Goal: Information Seeking & Learning: Learn about a topic

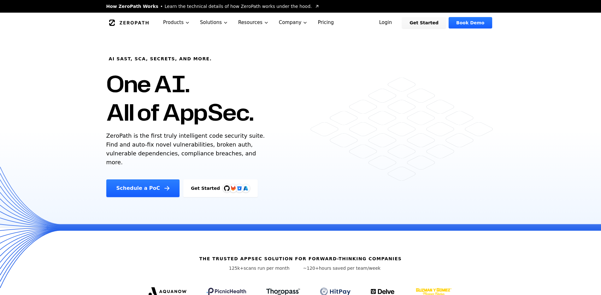
click at [212, 180] on link "Get Started" at bounding box center [220, 188] width 74 height 18
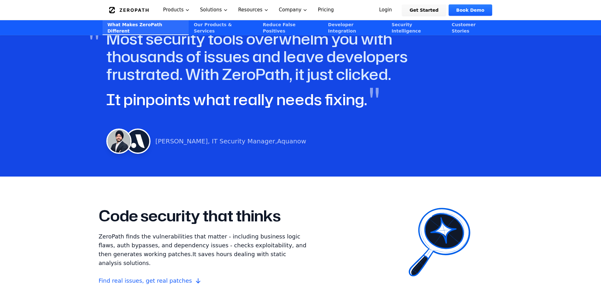
scroll to position [385, 0]
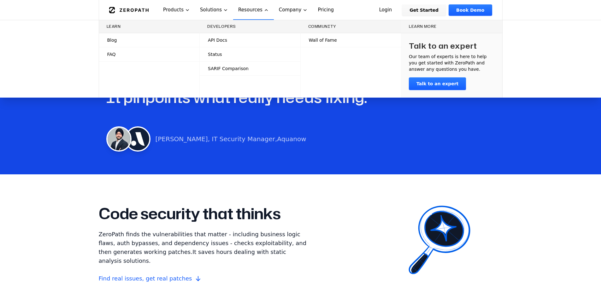
click at [235, 44] on link "API Docs" at bounding box center [250, 40] width 101 height 14
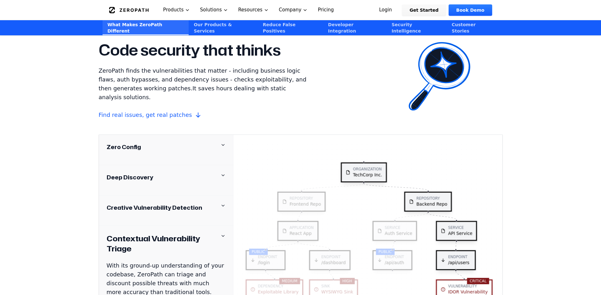
scroll to position [589, 0]
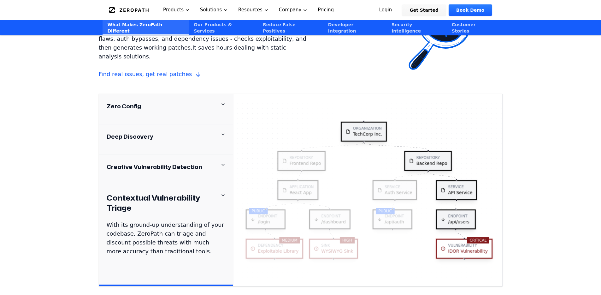
click at [216, 102] on div "Zero Config" at bounding box center [166, 106] width 119 height 9
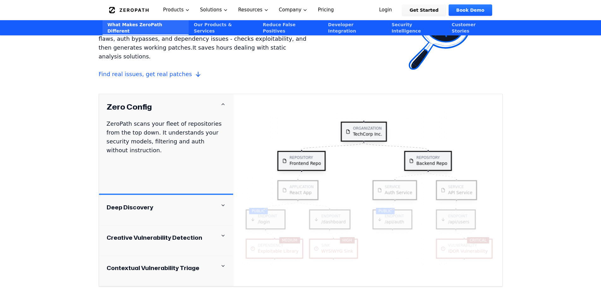
click at [216, 102] on div "Zero Config" at bounding box center [166, 107] width 119 height 10
click at [222, 203] on icon at bounding box center [223, 205] width 5 height 5
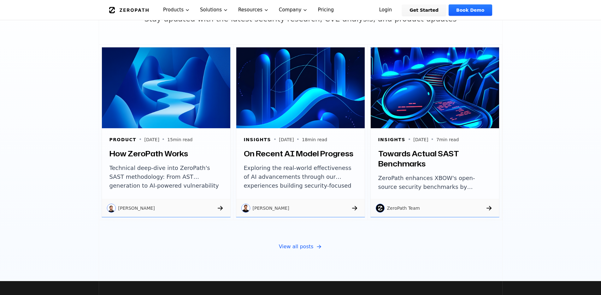
scroll to position [2091, 0]
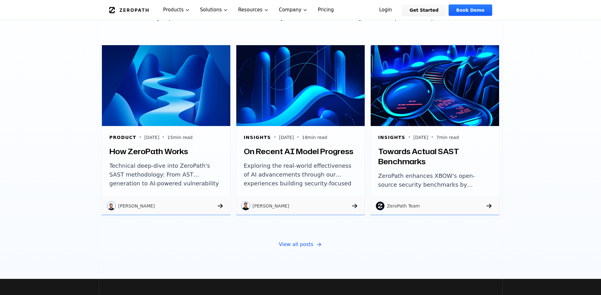
click at [192, 146] on h3 "How ZeroPath Works" at bounding box center [165, 151] width 113 height 10
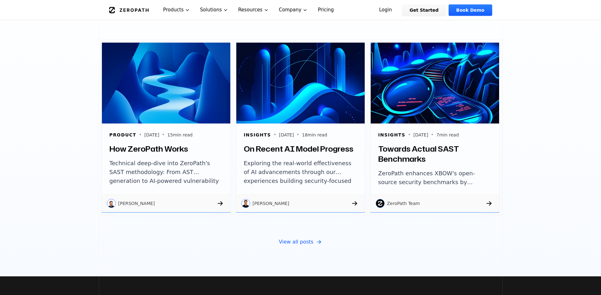
scroll to position [2085, 0]
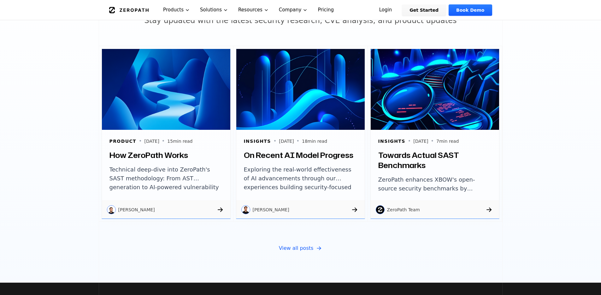
click at [338, 165] on p "Exploring the real-world effectiveness of AI advancements through our experienc…" at bounding box center [300, 179] width 113 height 28
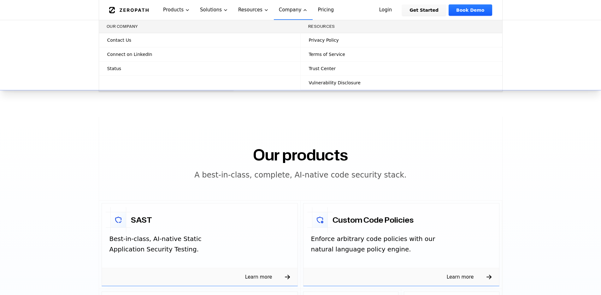
scroll to position [785, 0]
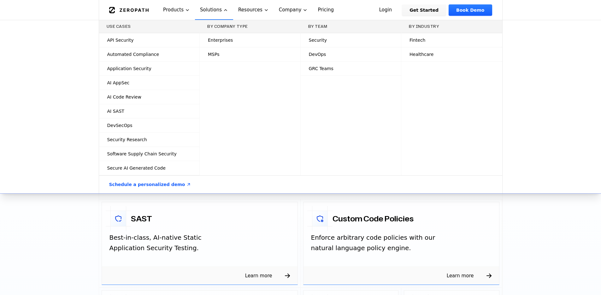
click at [155, 70] on link "Application Security" at bounding box center [149, 69] width 101 height 14
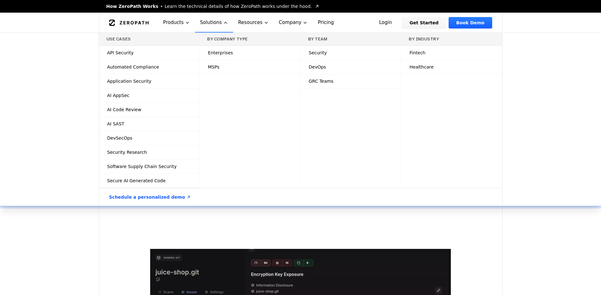
click at [331, 52] on link "Security" at bounding box center [351, 53] width 101 height 14
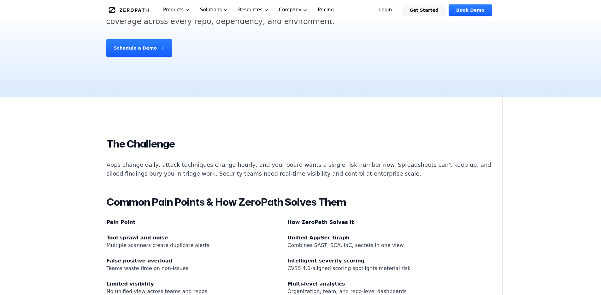
scroll to position [29, 0]
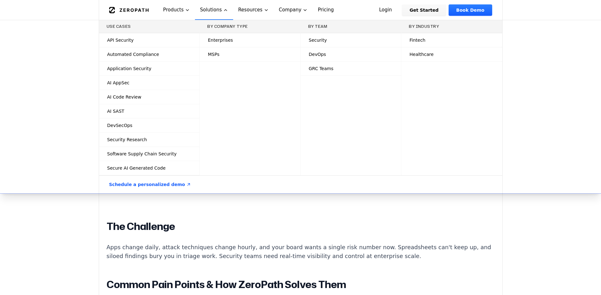
click at [151, 139] on link "Security Research" at bounding box center [149, 140] width 101 height 14
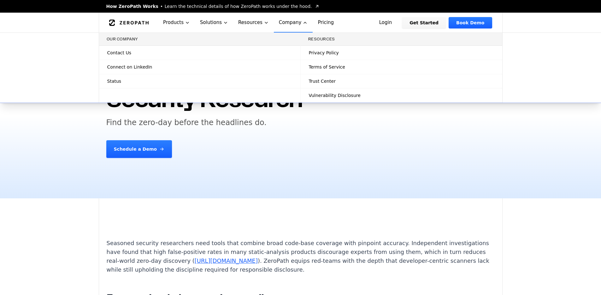
click at [261, 7] on span "Learn the technical details of how ZeroPath works under the hood." at bounding box center [238, 6] width 147 height 6
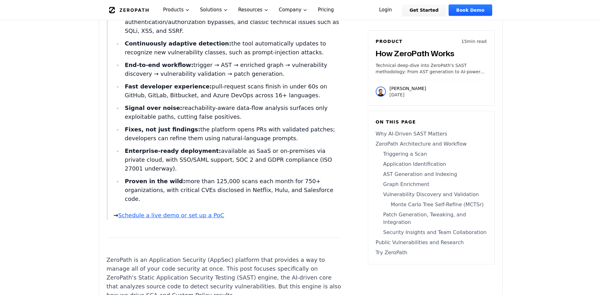
scroll to position [292, 0]
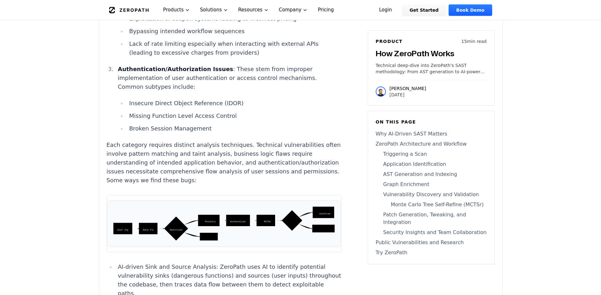
scroll to position [2763, 0]
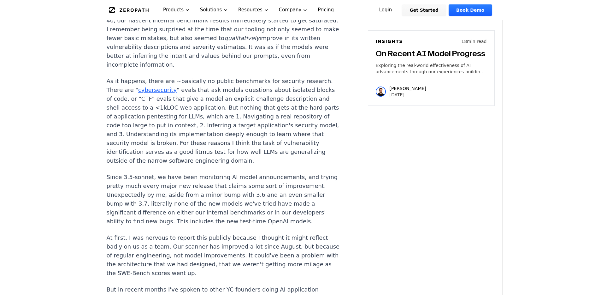
scroll to position [375, 0]
